Goal: Task Accomplishment & Management: Manage account settings

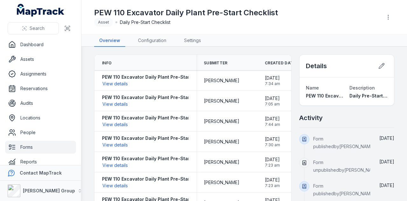
scroll to position [8, 0]
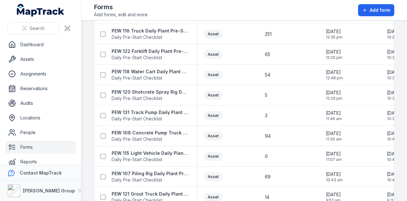
scroll to position [396, 0]
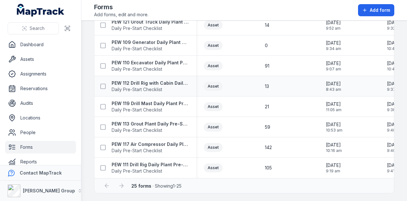
click at [167, 77] on div "PEW 112 Drill Rig with Cabin Daily Plant Pre-Start Checklist Daily Pre-Start Ch…" at bounding box center [146, 86] width 102 height 18
click at [164, 83] on strong "PEW 112 Drill Rig with Cabin Daily Plant Pre-Start Checklist" at bounding box center [150, 83] width 77 height 6
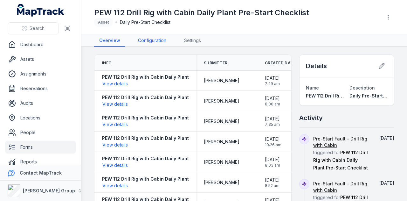
click at [161, 41] on link "Configuration" at bounding box center [152, 41] width 39 height 12
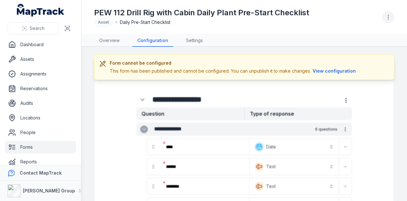
click at [392, 16] on icon "button" at bounding box center [388, 17] width 6 height 6
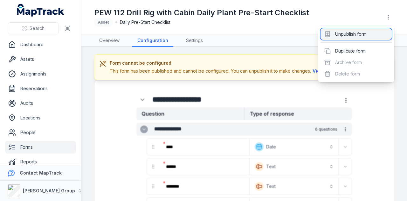
click at [377, 32] on div "Unpublish form" at bounding box center [356, 33] width 71 height 11
